Goal: Task Accomplishment & Management: Manage account settings

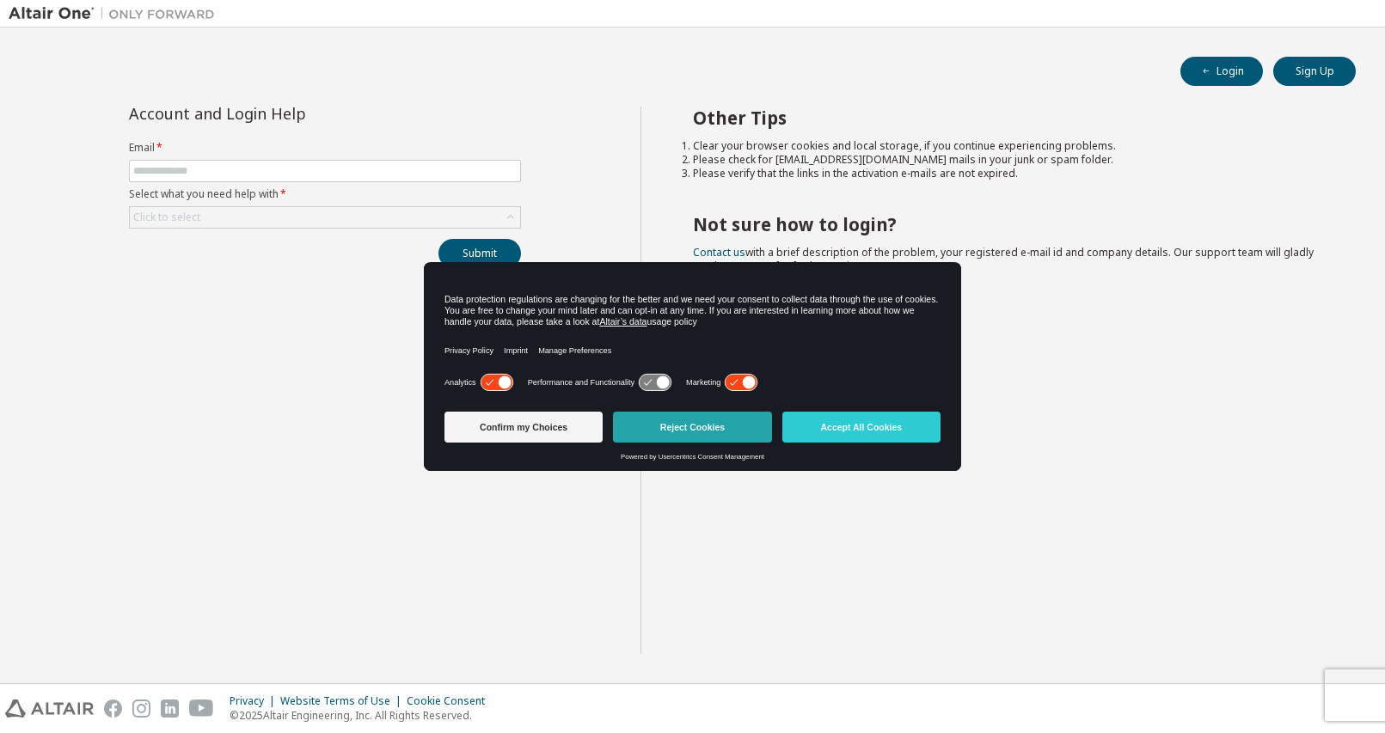
click at [694, 429] on button "Reject Cookies" at bounding box center [692, 427] width 158 height 31
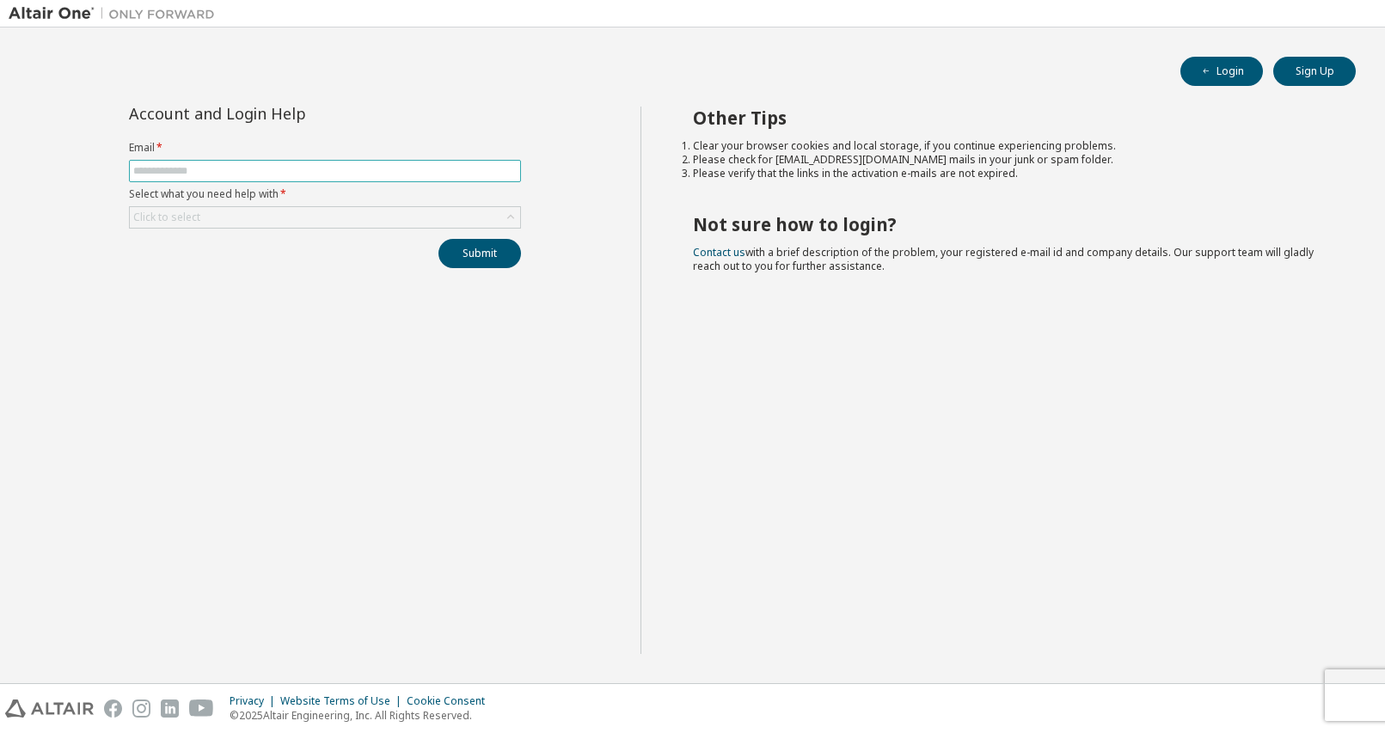
click at [292, 175] on input "text" at bounding box center [324, 171] width 383 height 14
type input "**********"
click at [285, 221] on div "Click to select" at bounding box center [325, 217] width 390 height 21
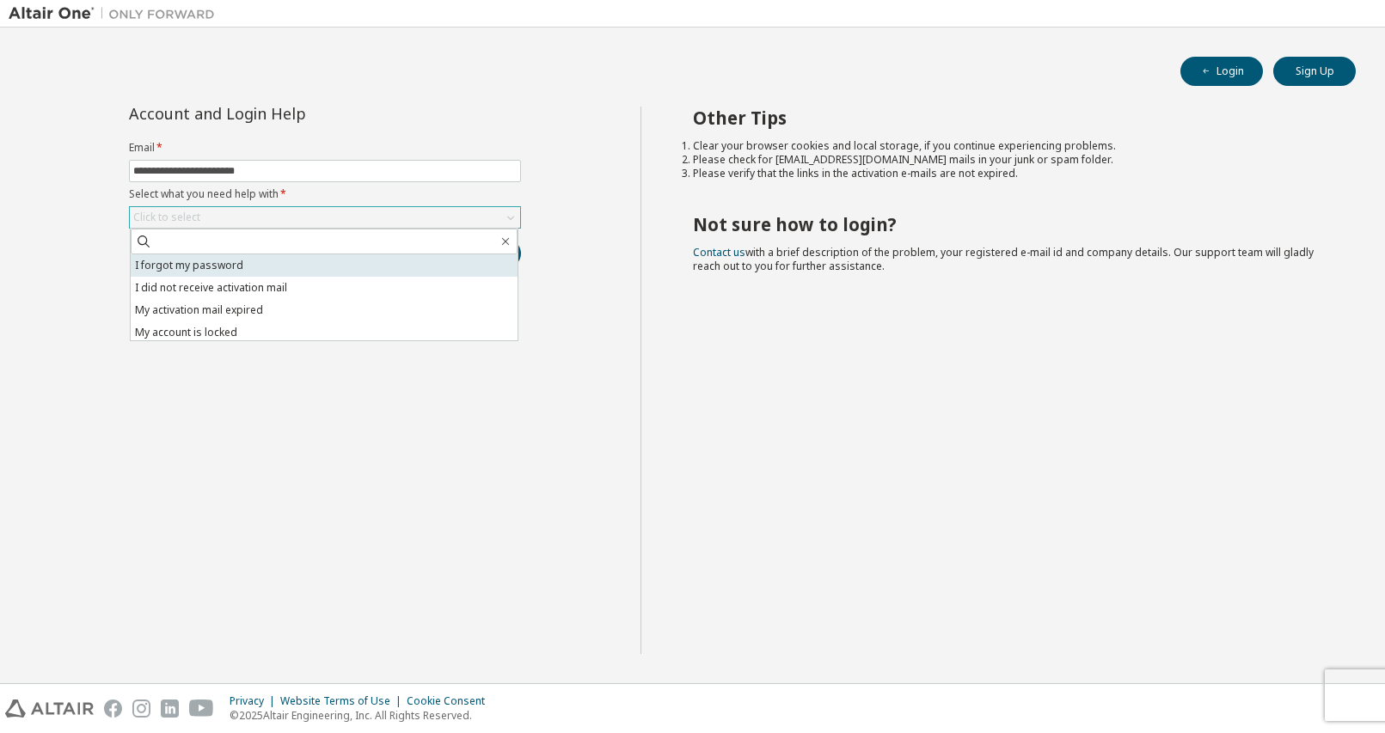
click at [274, 272] on li "I forgot my password" at bounding box center [324, 265] width 387 height 22
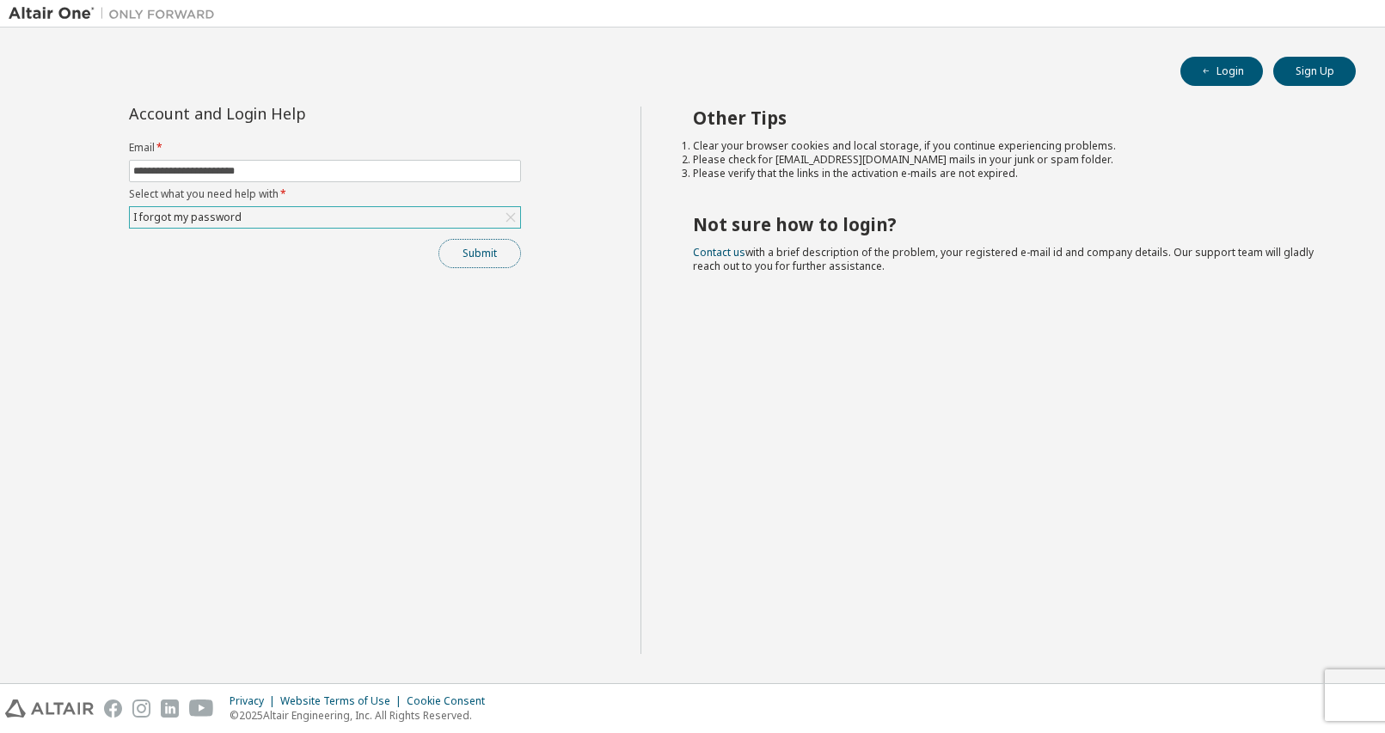
click at [511, 261] on button "Submit" at bounding box center [479, 253] width 83 height 29
